Goal: Task Accomplishment & Management: Use online tool/utility

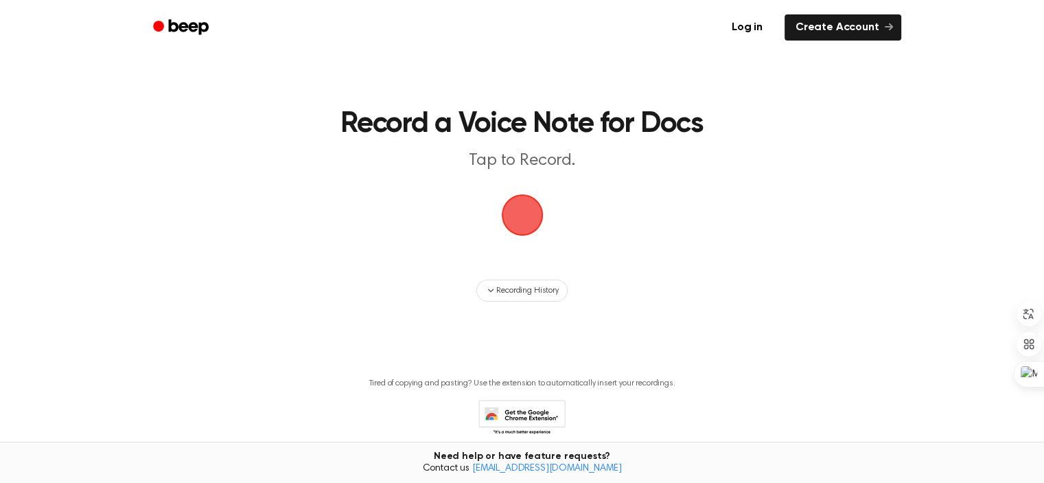
scroll to position [146, 0]
click at [747, 32] on link "Log in" at bounding box center [747, 28] width 58 height 32
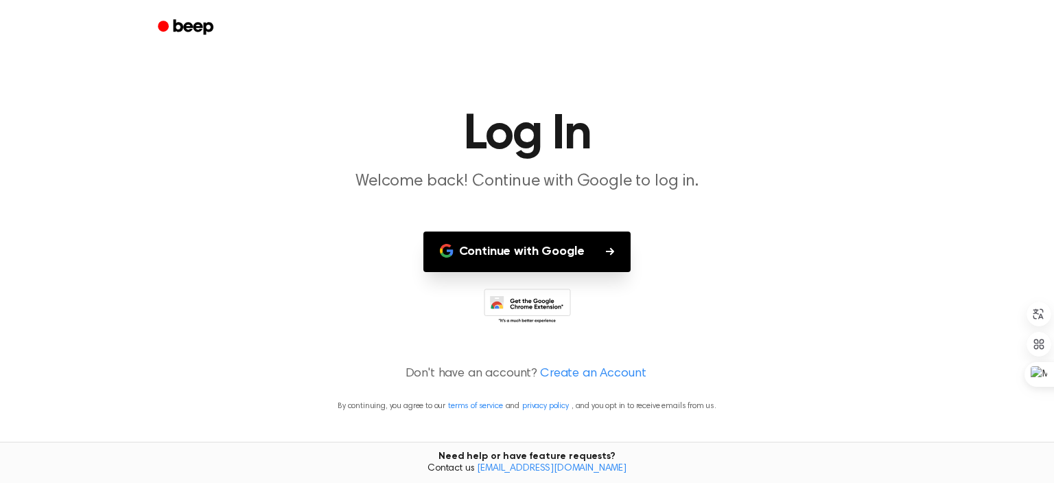
click at [551, 280] on main "Log In Welcome back! Continue with Google to log in. Continue with Google Don't…" at bounding box center [527, 241] width 1054 height 483
click at [559, 225] on main "Log In Welcome back! Continue with Google to log in. Continue with Google Don't…" at bounding box center [527, 241] width 1054 height 483
click at [546, 249] on button "Continue with Google" at bounding box center [528, 251] width 208 height 41
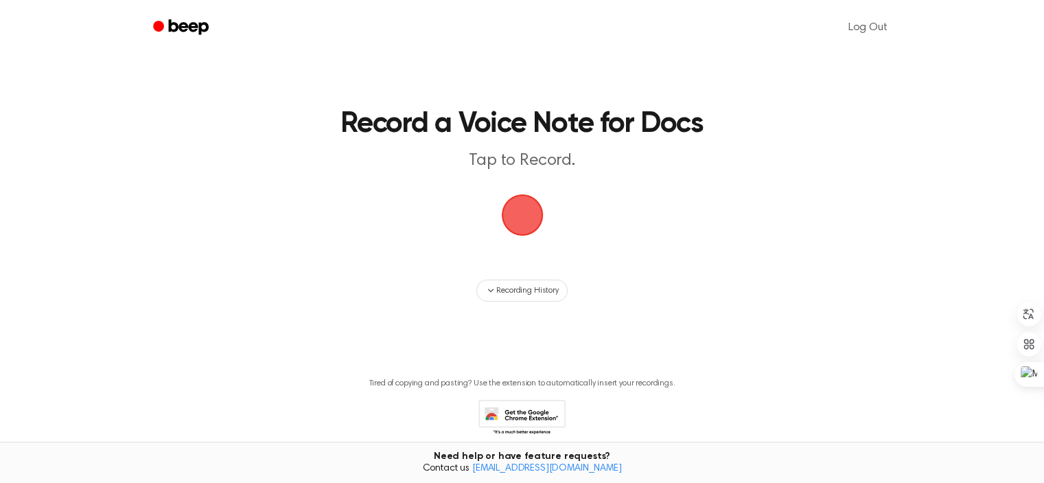
click at [524, 205] on span "button" at bounding box center [521, 215] width 47 height 47
click at [533, 219] on span "button" at bounding box center [521, 215] width 47 height 47
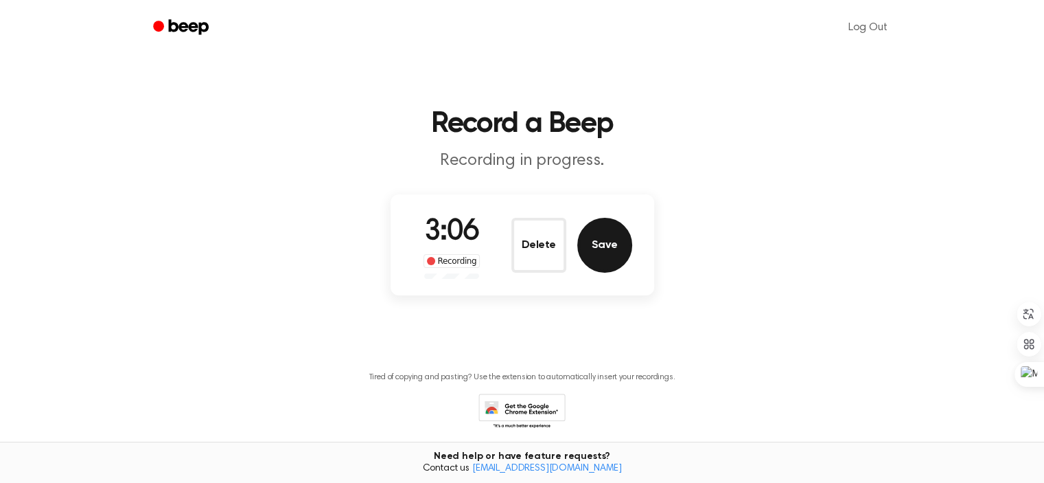
click at [614, 244] on button "Save" at bounding box center [604, 245] width 55 height 55
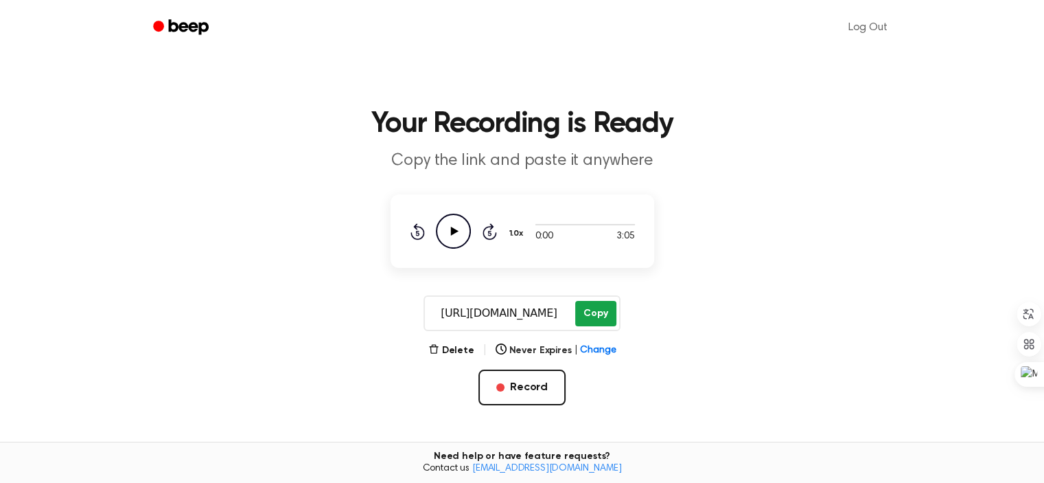
click at [586, 316] on button "Copy" at bounding box center [595, 313] width 41 height 25
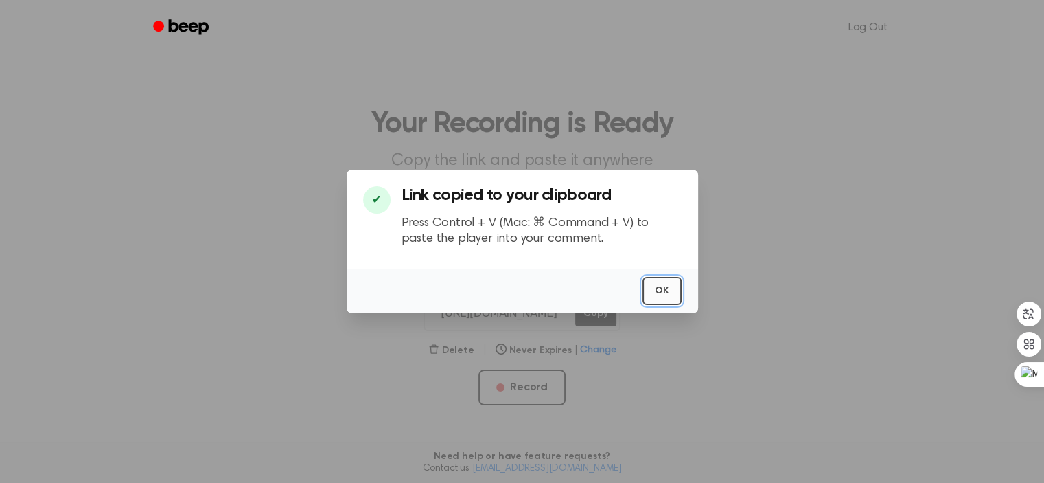
click at [660, 288] on button "OK" at bounding box center [662, 291] width 39 height 28
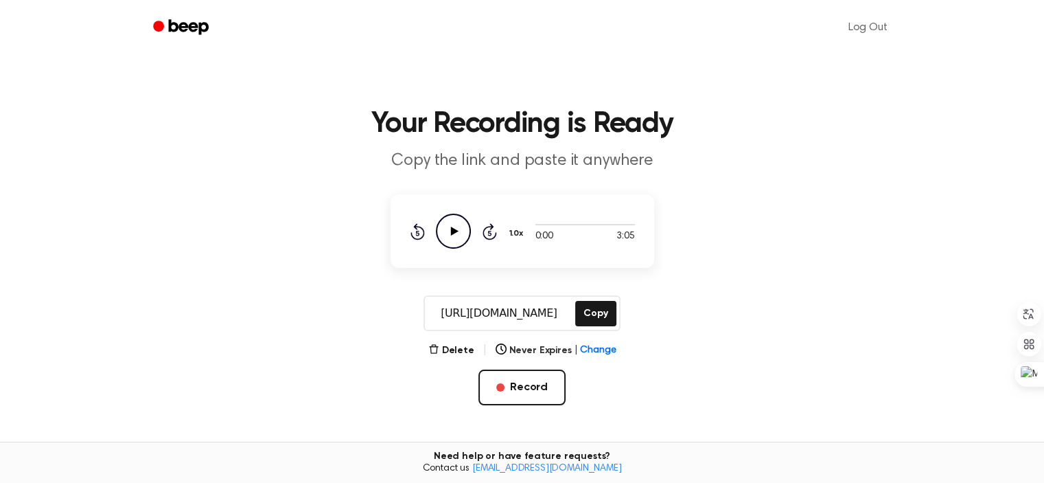
click at [445, 235] on icon "Play Audio" at bounding box center [453, 230] width 35 height 35
click at [448, 235] on icon "Pause Audio" at bounding box center [453, 230] width 35 height 35
click at [448, 235] on icon "Play Audio" at bounding box center [453, 230] width 35 height 35
click at [604, 348] on span "Change" at bounding box center [598, 350] width 36 height 14
click at [673, 285] on main "Your Recording is Ready Copy the link and paste it anywhere 0:00 3:05 1.0x Rewi…" at bounding box center [522, 328] width 1044 height 656
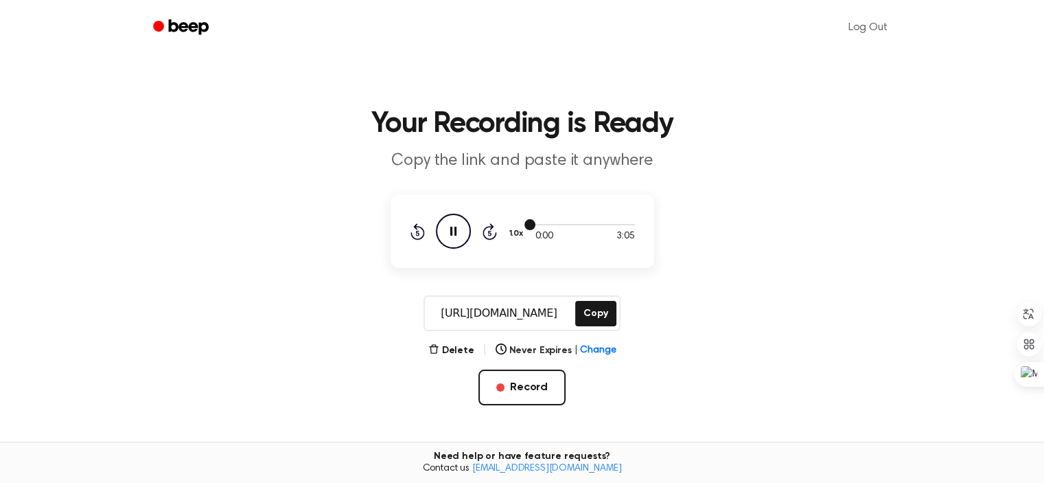
click at [575, 227] on div at bounding box center [585, 223] width 100 height 11
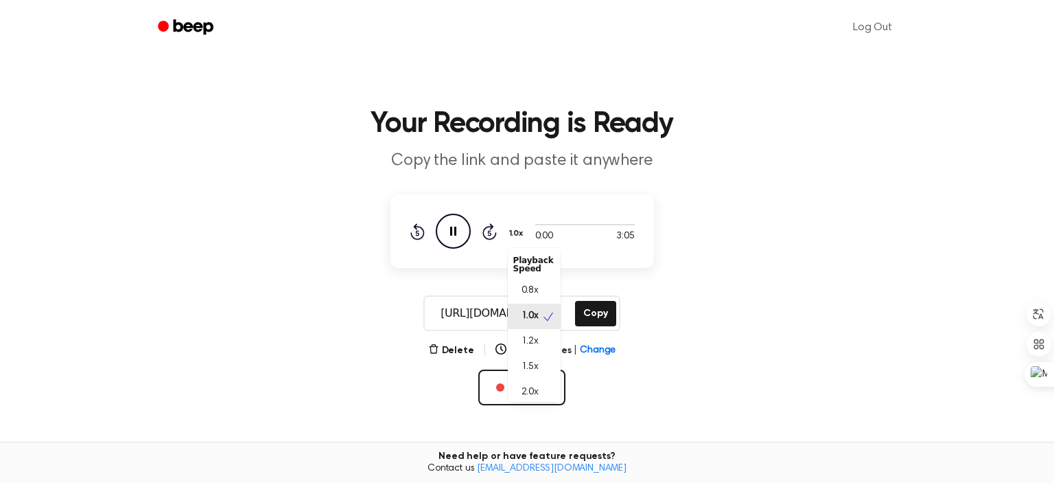
click at [585, 229] on div "0:00 3:05 1.0x Playback Speed 0.8x 1.0x 1.2x 1.5x 2.0x Rewind 5 seconds Pause A…" at bounding box center [522, 230] width 225 height 35
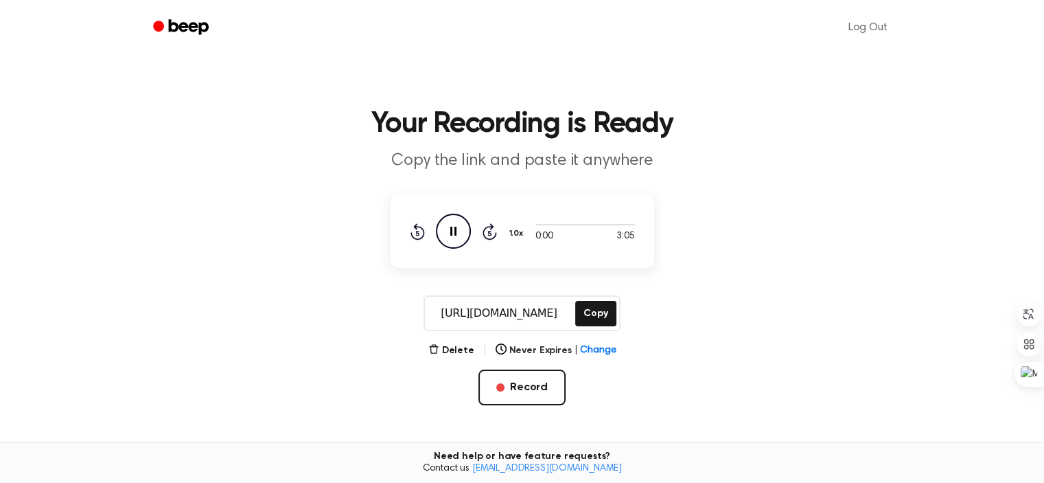
click at [459, 224] on icon "Pause Audio" at bounding box center [453, 230] width 35 height 35
click at [456, 227] on icon "Play Audio" at bounding box center [453, 230] width 35 height 35
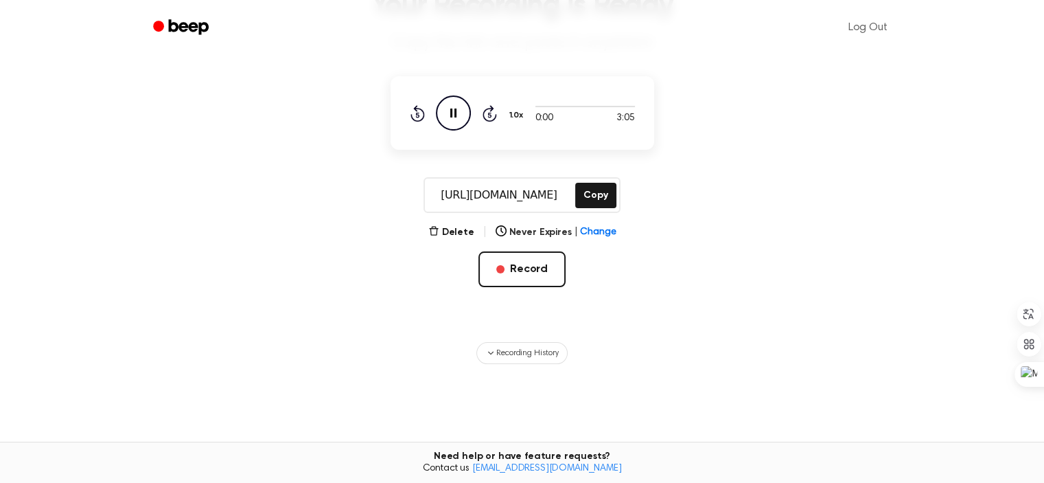
scroll to position [238, 0]
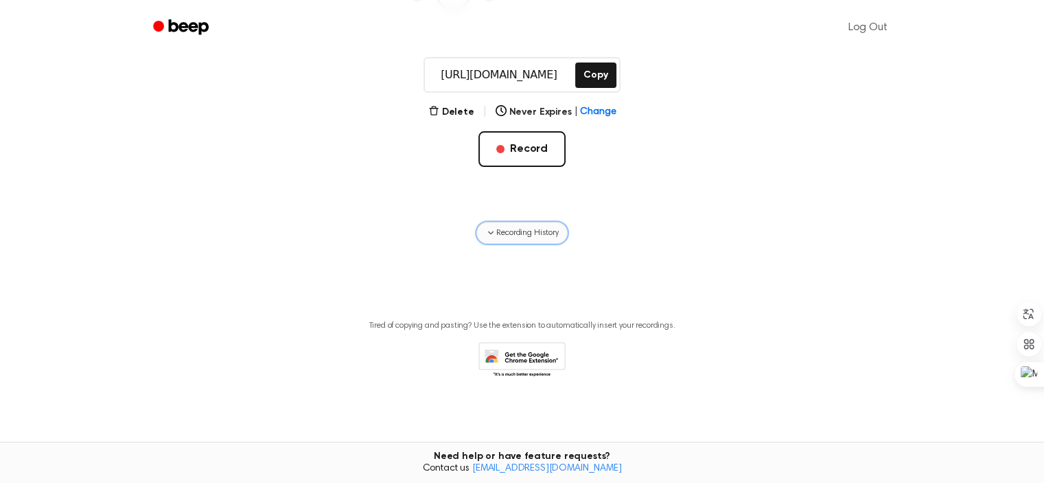
click at [525, 234] on span "Recording History" at bounding box center [527, 233] width 62 height 12
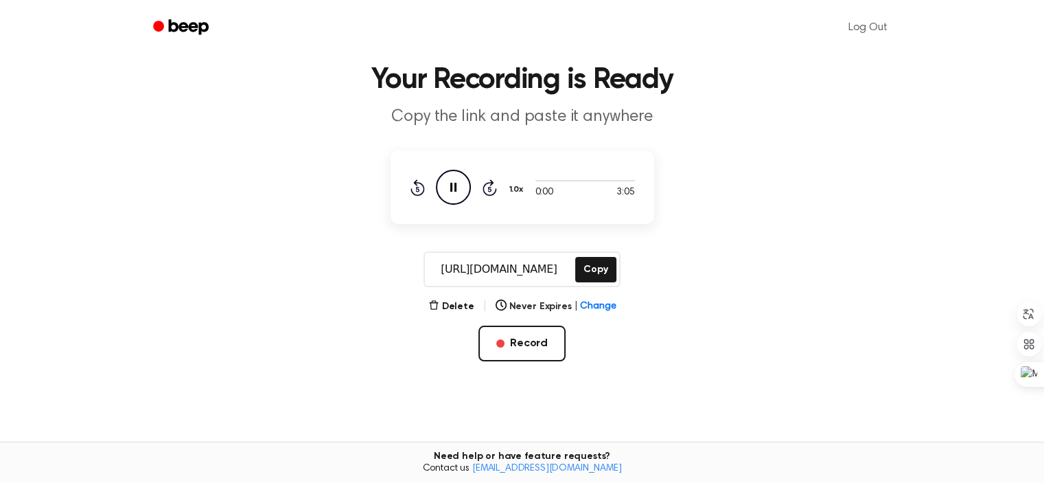
scroll to position [0, 0]
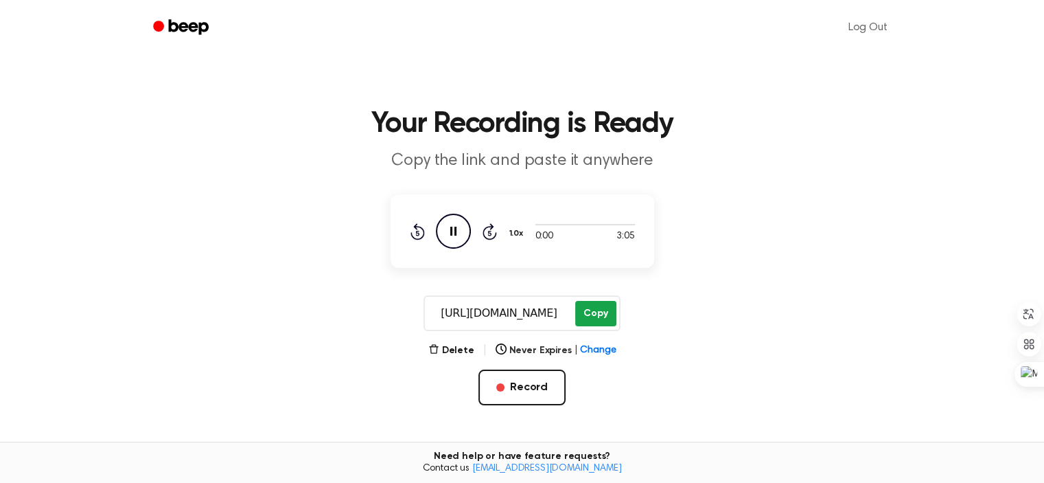
click at [606, 312] on button "Copy" at bounding box center [595, 313] width 41 height 25
click at [444, 230] on icon "Pause Audio" at bounding box center [453, 230] width 35 height 35
click at [456, 342] on div "Delete | Never Expires | Change" at bounding box center [522, 350] width 188 height 16
click at [457, 345] on button "Delete" at bounding box center [451, 350] width 46 height 14
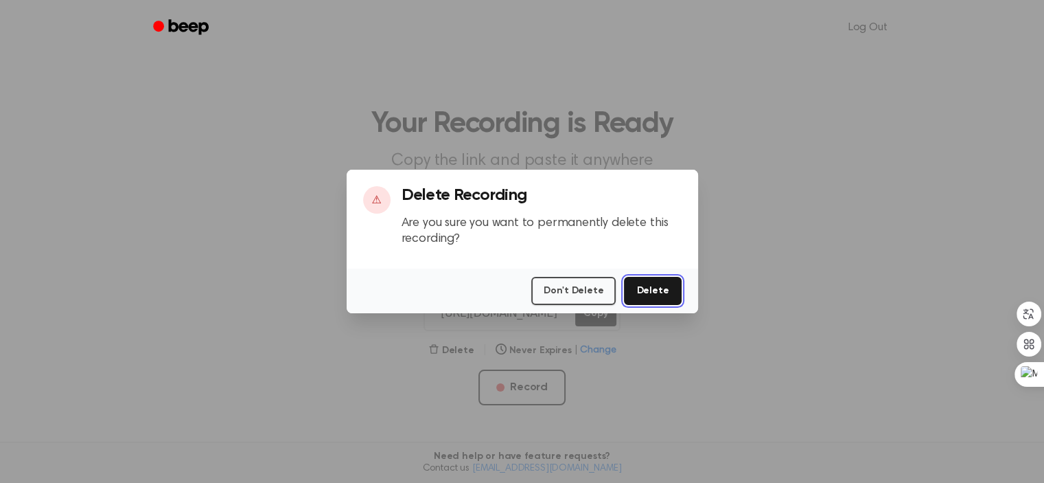
click at [651, 282] on button "Delete" at bounding box center [652, 291] width 57 height 28
click at [669, 292] on button "Delete" at bounding box center [652, 291] width 57 height 28
click at [643, 286] on button "Delete" at bounding box center [652, 291] width 57 height 28
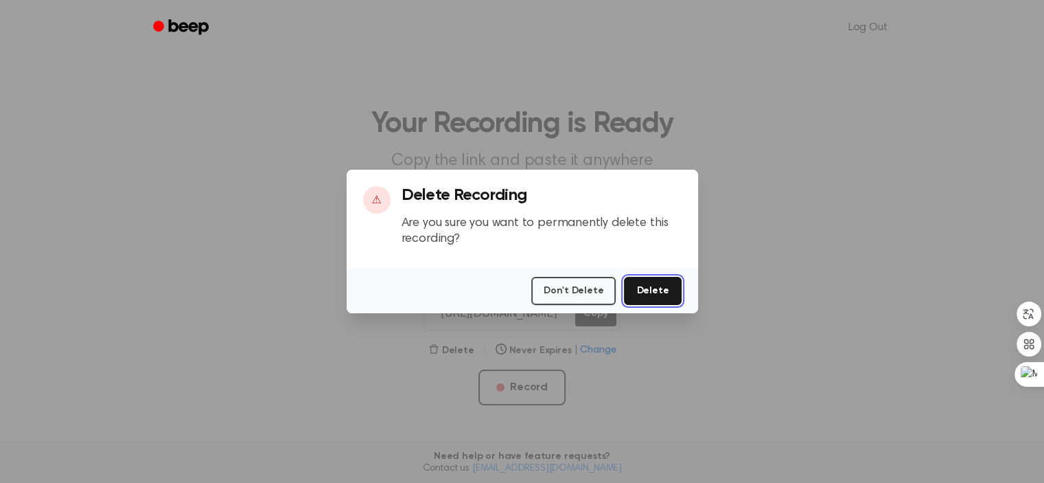
click at [643, 286] on button "Delete" at bounding box center [652, 291] width 57 height 28
drag, startPoint x: 654, startPoint y: 288, endPoint x: 654, endPoint y: 260, distance: 27.5
click at [654, 260] on div "⚠ Delete Recording Are you sure you want to permanently delete this recording? …" at bounding box center [522, 241] width 351 height 143
click at [658, 305] on div "Don't Delete Delete" at bounding box center [522, 290] width 351 height 45
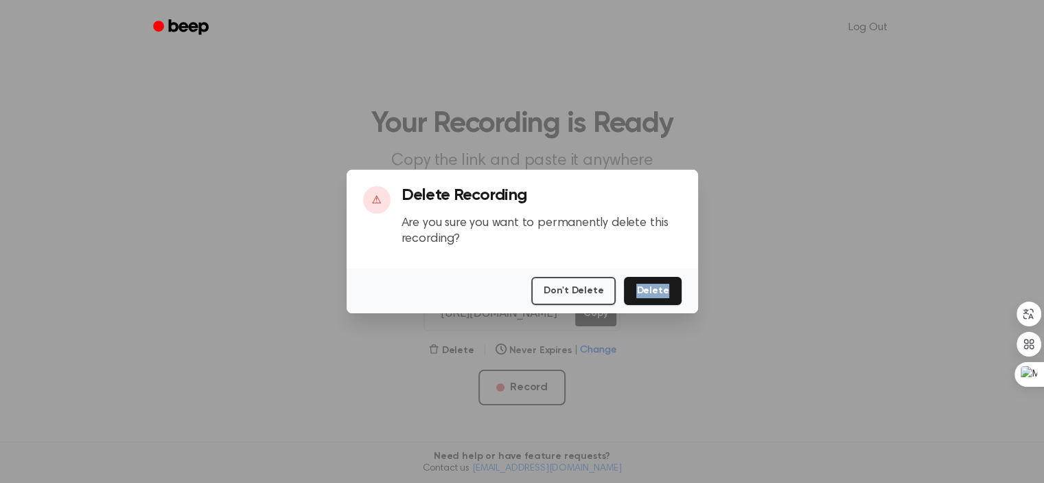
type textarea "Delete"
click at [658, 305] on div "Don't Delete Delete" at bounding box center [522, 290] width 351 height 45
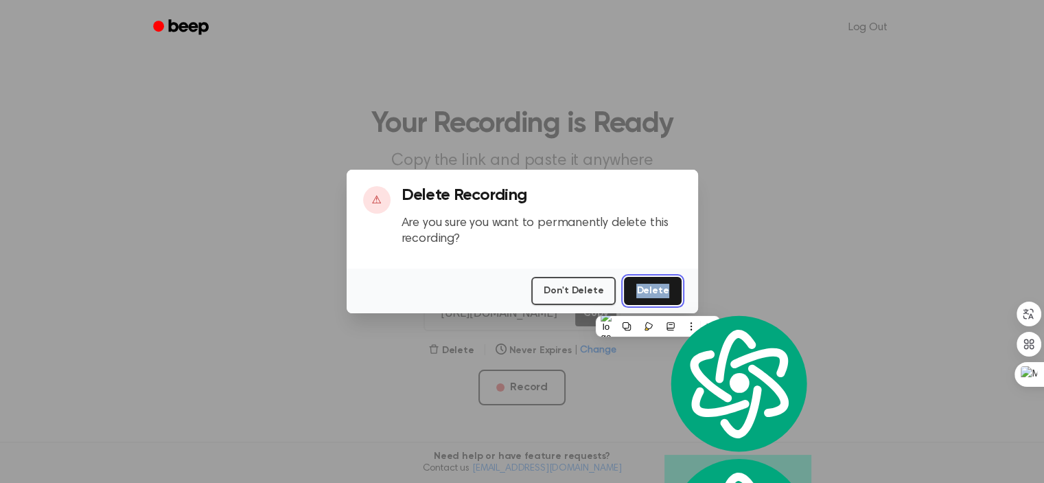
click at [662, 298] on button "Delete" at bounding box center [652, 291] width 57 height 28
click at [760, 216] on div at bounding box center [522, 241] width 1044 height 483
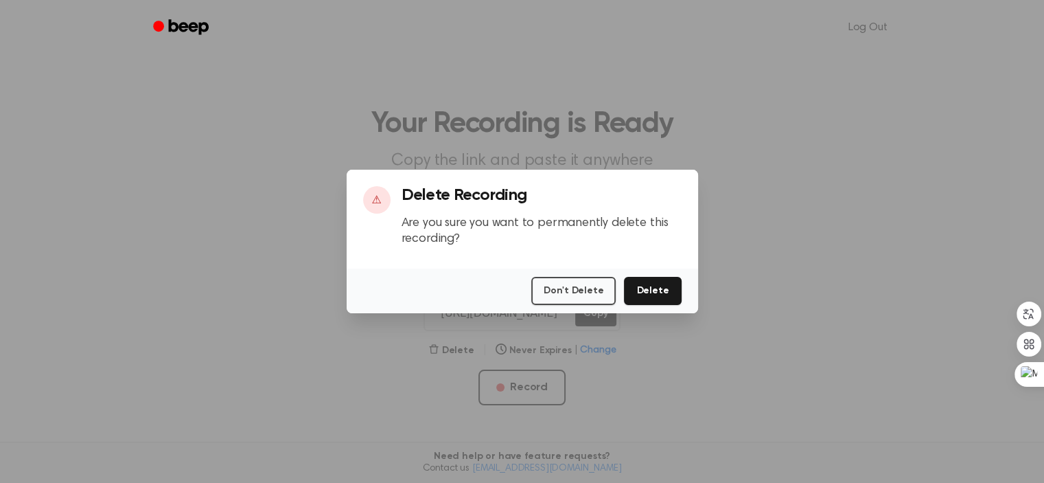
click at [626, 373] on div at bounding box center [522, 241] width 1044 height 483
click at [658, 290] on button "Delete" at bounding box center [652, 291] width 57 height 28
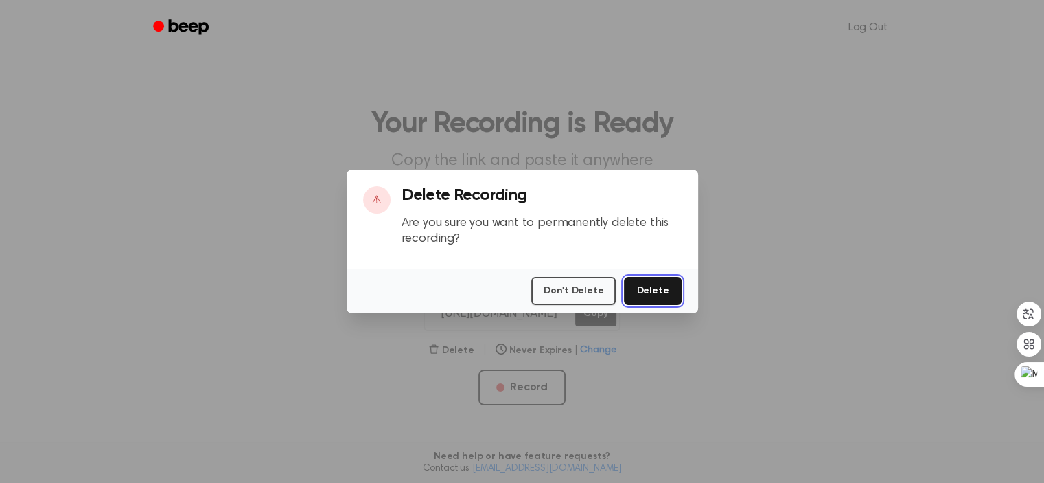
click at [658, 290] on button "Delete" at bounding box center [652, 291] width 57 height 28
click at [392, 194] on div "⚠ Delete Recording Are you sure you want to permanently delete this recording?" at bounding box center [522, 221] width 319 height 71
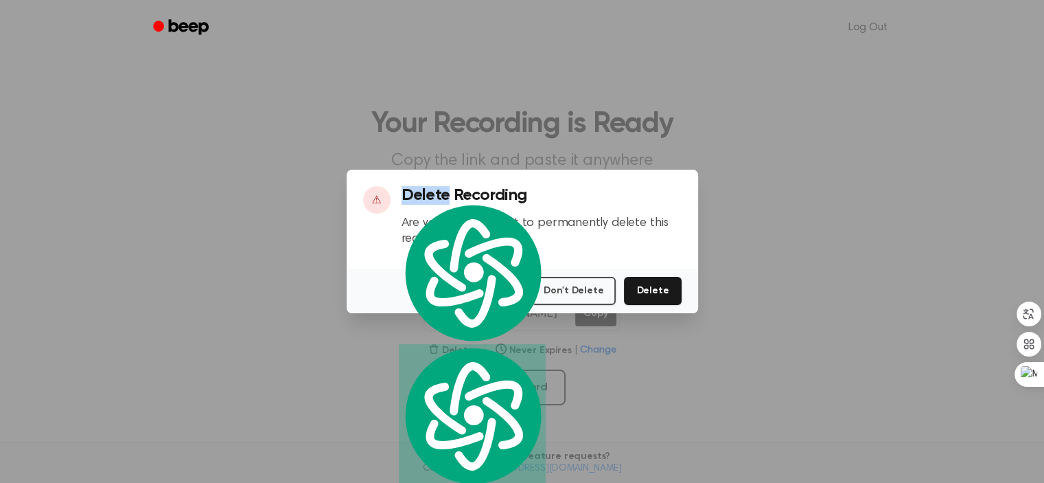
click at [725, 360] on div at bounding box center [522, 241] width 1044 height 483
drag, startPoint x: 725, startPoint y: 360, endPoint x: 372, endPoint y: 153, distance: 408.9
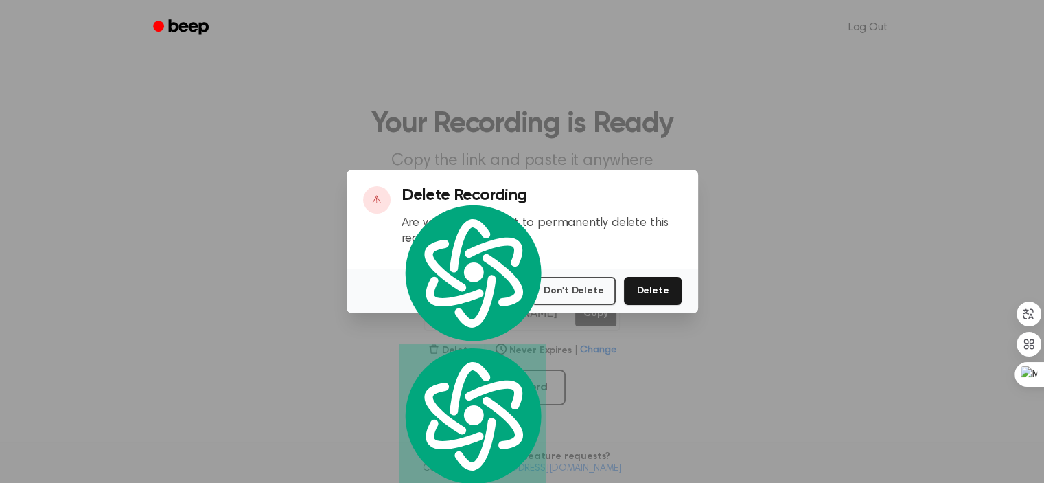
click at [372, 153] on div at bounding box center [522, 241] width 1044 height 483
